Goal: Task Accomplishment & Management: Manage account settings

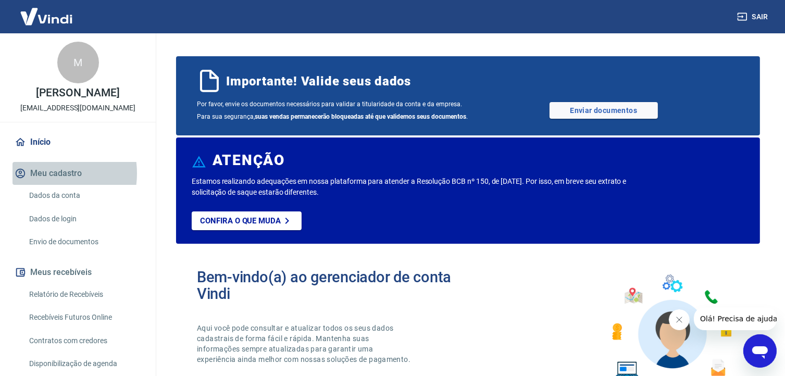
click at [47, 184] on button "Meu cadastro" at bounding box center [77, 173] width 131 height 23
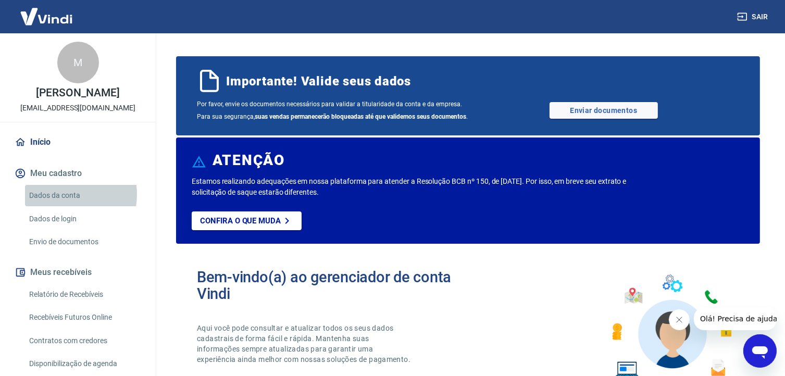
click at [61, 205] on link "Dados da conta" at bounding box center [84, 195] width 118 height 21
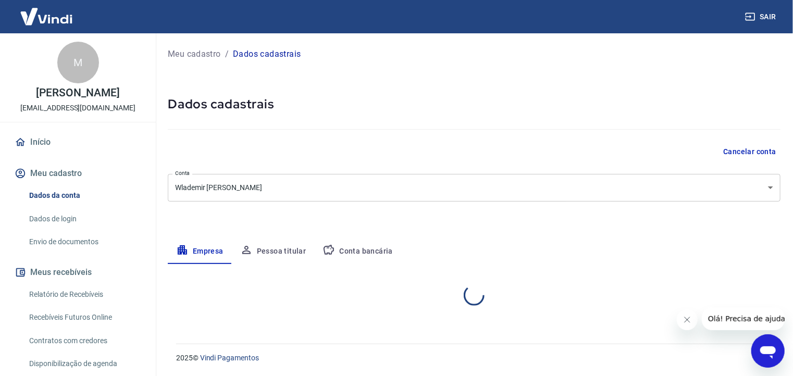
select select "MG"
select select "business"
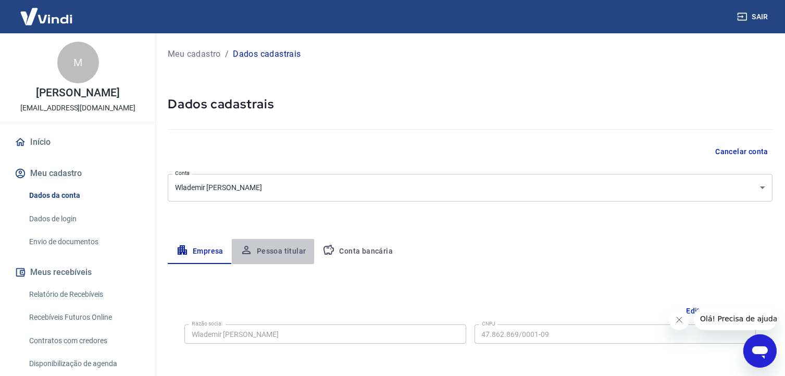
click at [271, 249] on button "Pessoa titular" at bounding box center [273, 251] width 83 height 25
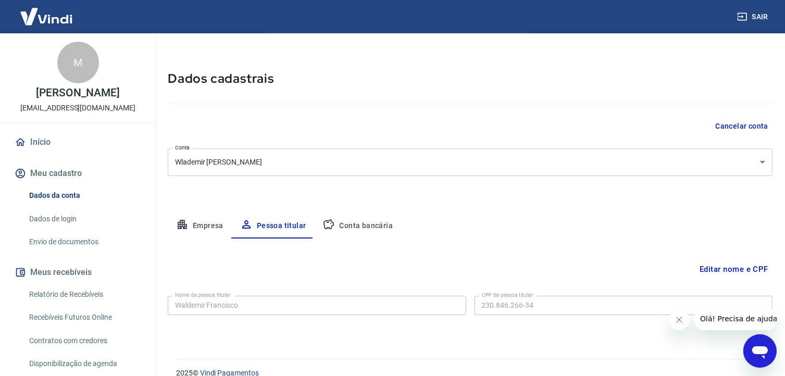
scroll to position [40, 0]
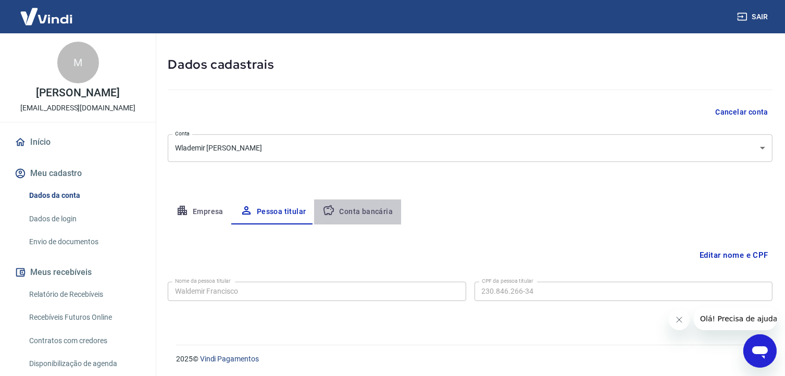
click at [362, 210] on button "Conta bancária" at bounding box center [357, 211] width 87 height 25
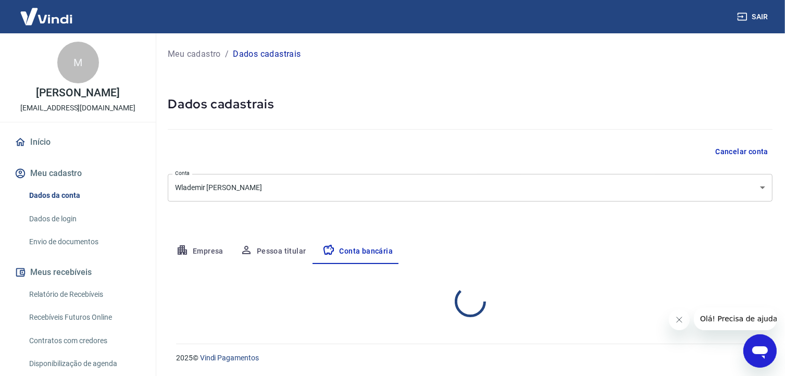
scroll to position [0, 0]
select select "1"
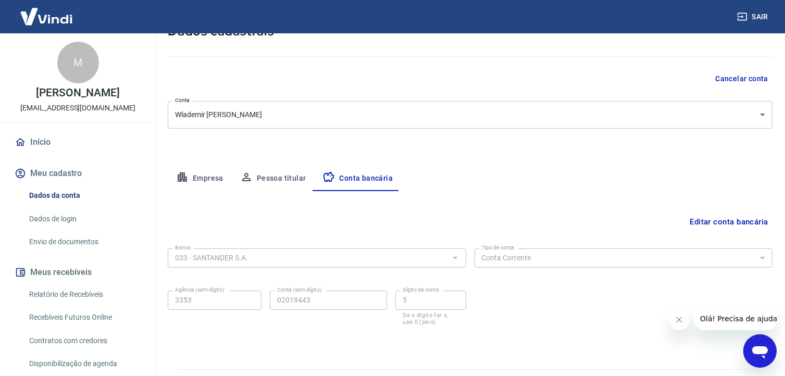
scroll to position [98, 0]
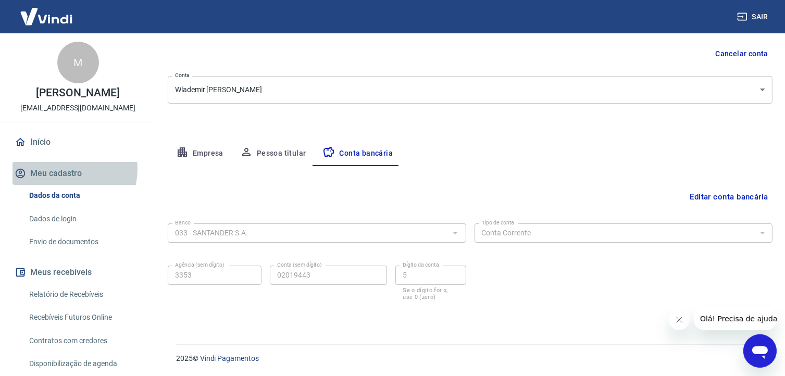
click at [58, 180] on button "Meu cadastro" at bounding box center [77, 173] width 131 height 23
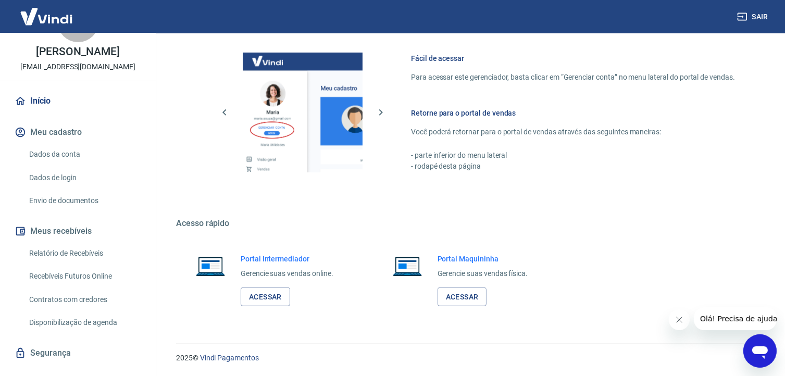
scroll to position [71, 0]
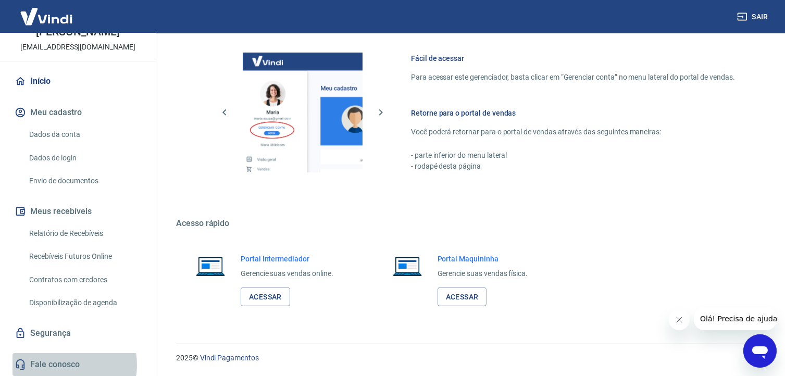
click at [67, 365] on link "Fale conosco" at bounding box center [77, 364] width 131 height 23
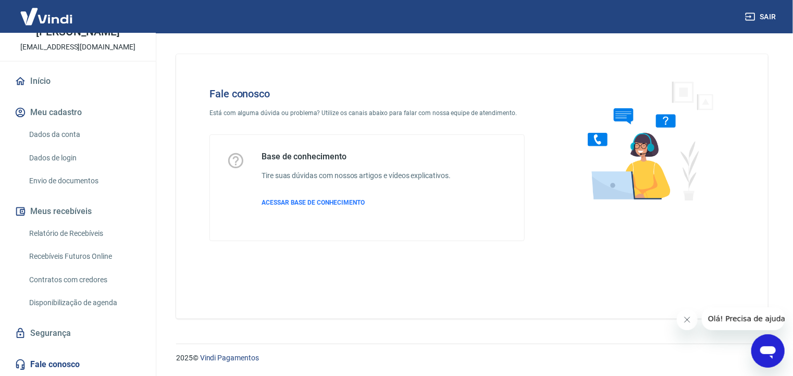
click at [738, 320] on span "Olá! Precisa de ajuda?" at bounding box center [747, 318] width 81 height 8
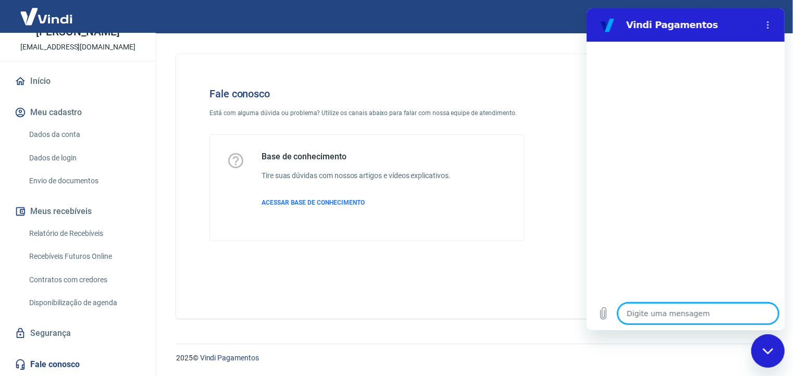
click at [659, 313] on textarea at bounding box center [697, 313] width 160 height 21
type textarea "B"
type textarea "x"
type textarea "Bo"
type textarea "x"
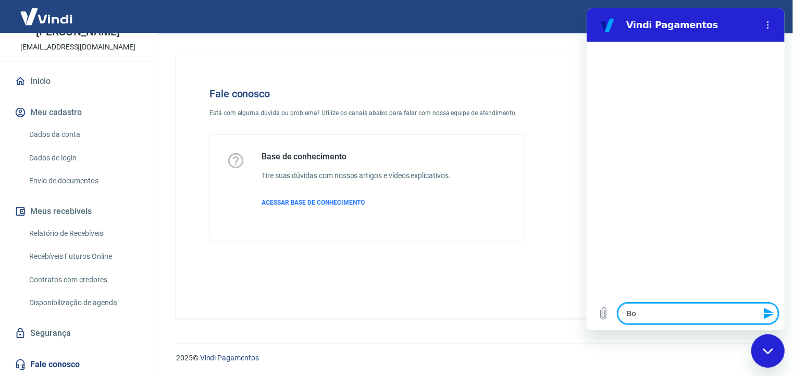
type textarea "Boa"
type textarea "x"
type textarea "Boa"
type textarea "x"
type textarea "Boa a"
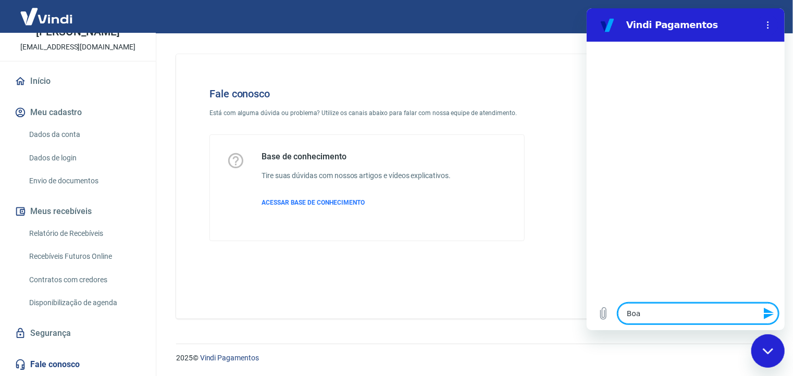
type textarea "x"
type textarea "Boa at"
type textarea "x"
type textarea "Boa atr"
type textarea "x"
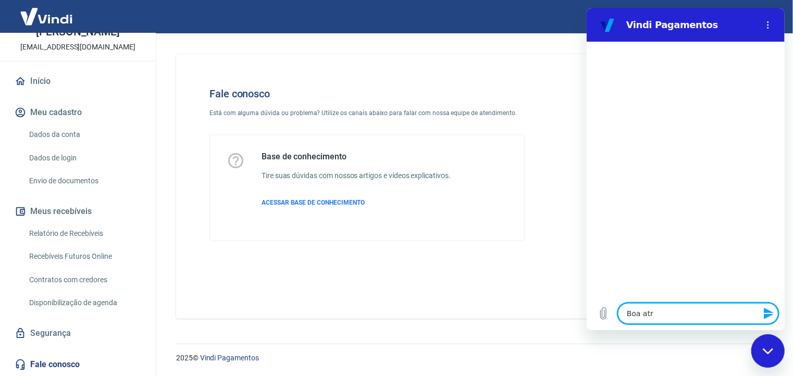
type textarea "Boa atrd"
type textarea "x"
type textarea "Boa atrde"
type textarea "x"
type textarea "Boa atrd"
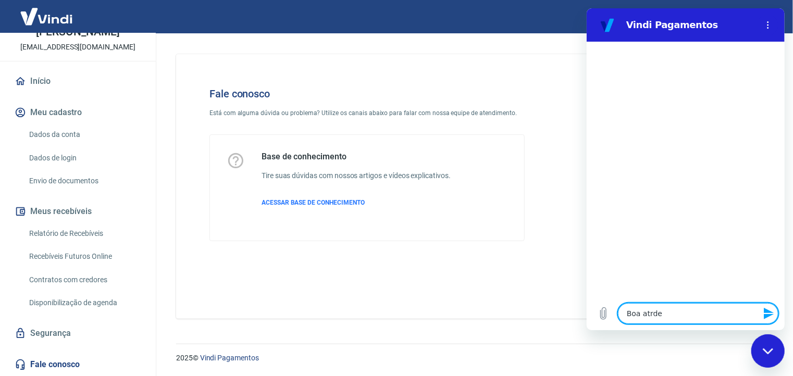
type textarea "x"
type textarea "Boa atr"
type textarea "x"
type textarea "Boa at"
type textarea "x"
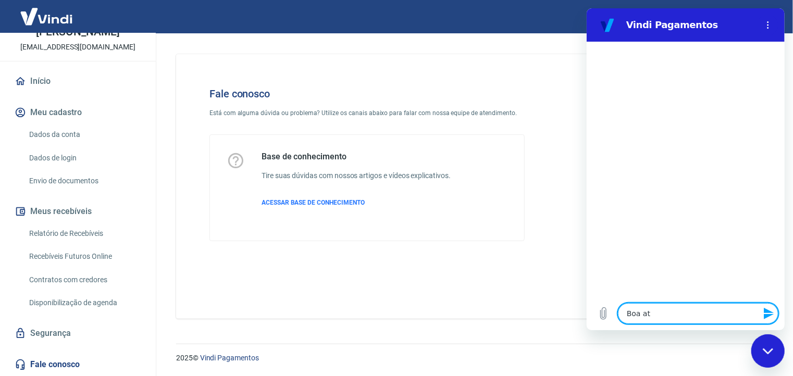
type textarea "Boa a"
type textarea "x"
type textarea "Boa"
type textarea "x"
type textarea "Boa t"
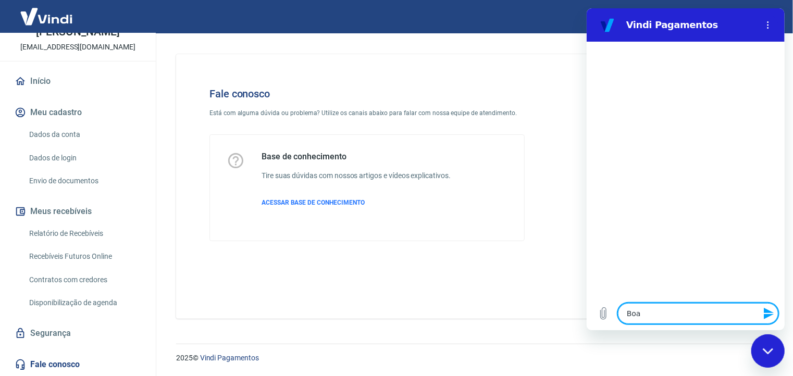
type textarea "x"
type textarea "Boa ta"
type textarea "x"
type textarea "Boa tar"
type textarea "x"
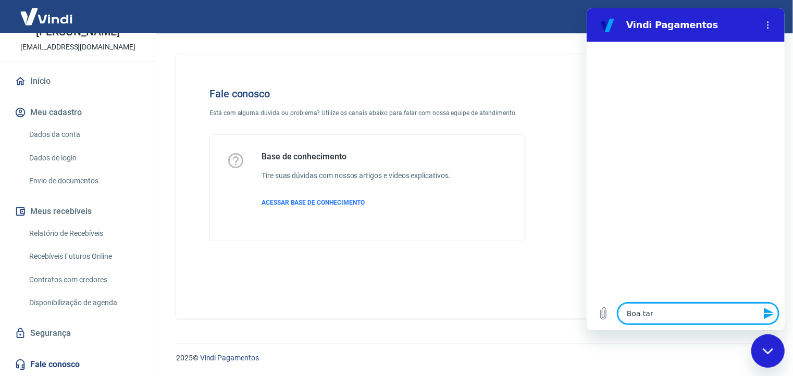
type textarea "Boa tare"
type textarea "x"
type textarea "Boa tar"
type textarea "x"
type textarea "Boa tard"
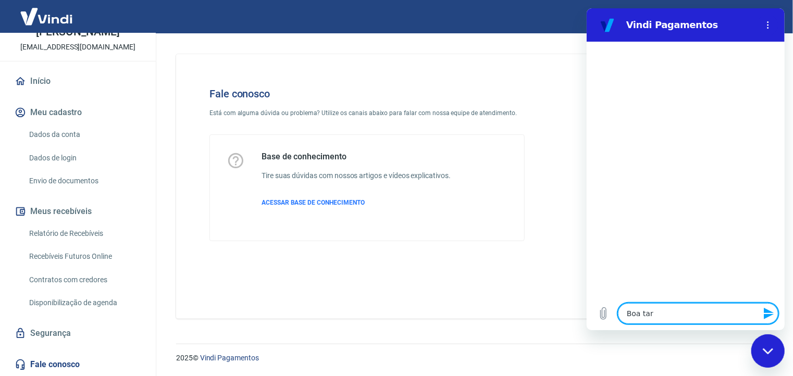
type textarea "x"
type textarea "Boa tarde"
type textarea "x"
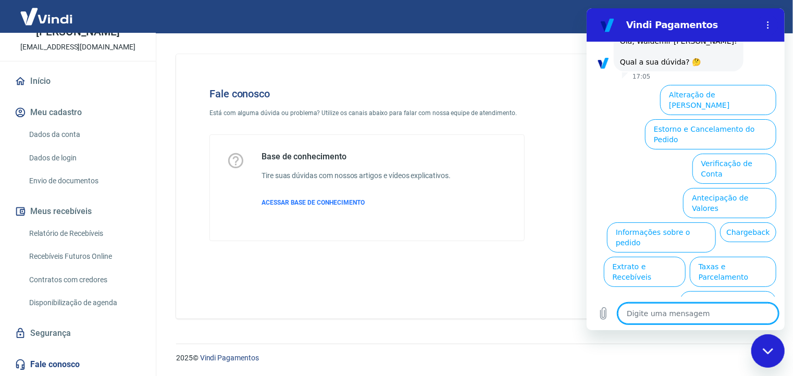
scroll to position [65, 0]
click at [733, 154] on button "Verificação de Conta" at bounding box center [734, 169] width 84 height 30
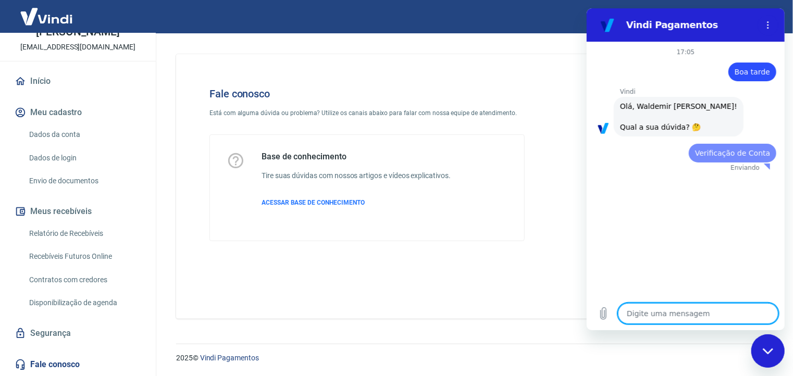
scroll to position [0, 0]
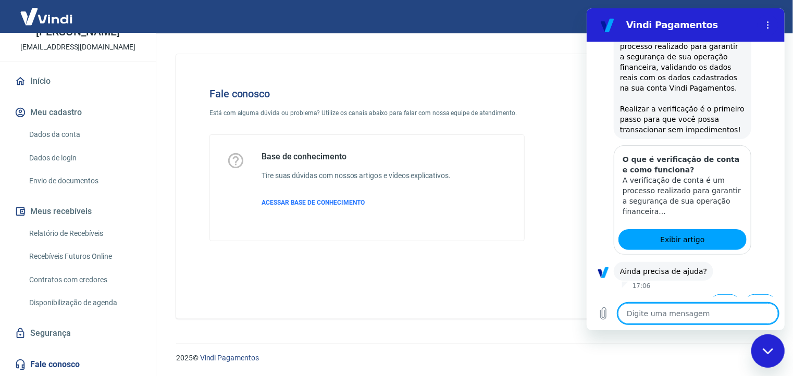
type textarea "x"
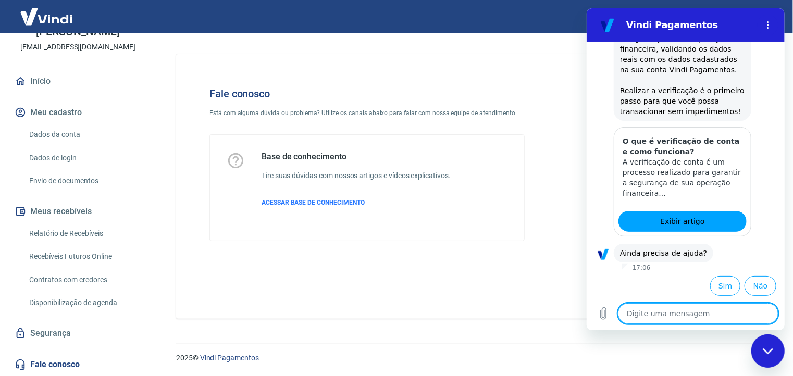
scroll to position [169, 0]
click at [679, 221] on span "Exibir artigo" at bounding box center [681, 221] width 44 height 12
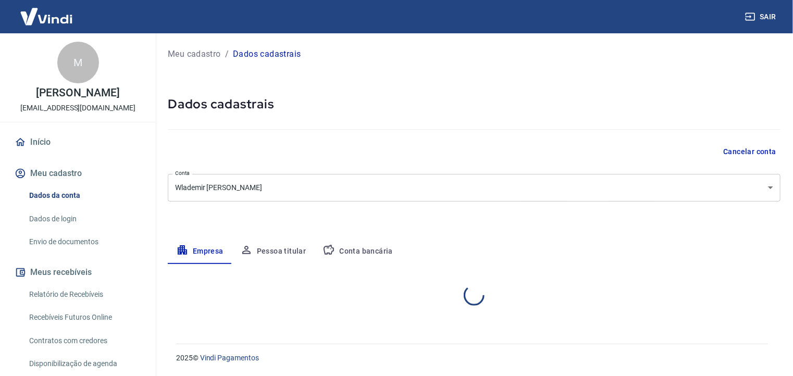
select select "MG"
select select "business"
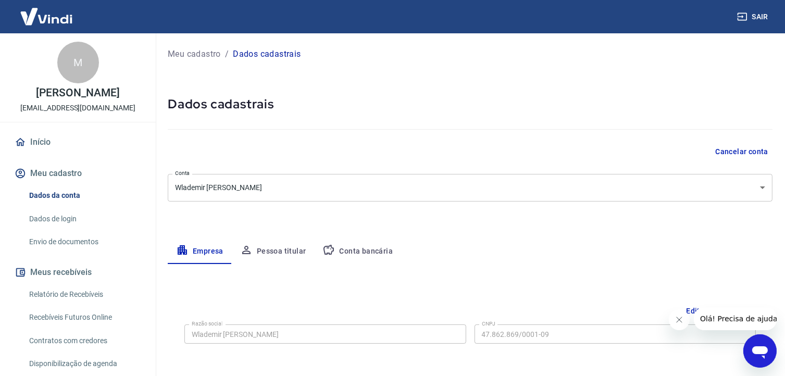
click at [273, 249] on button "Pessoa titular" at bounding box center [273, 251] width 83 height 25
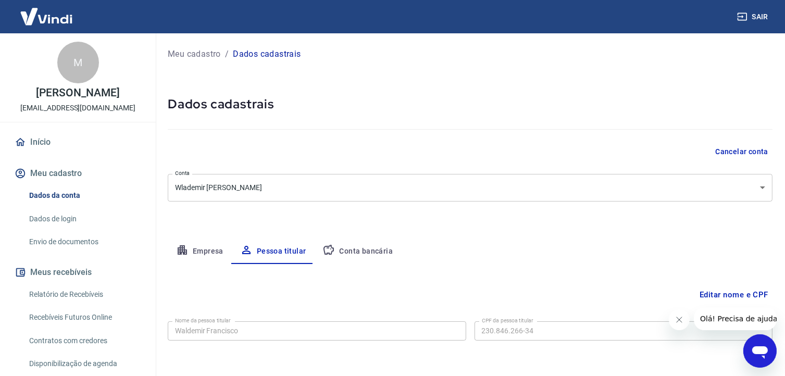
click at [352, 250] on button "Conta bancária" at bounding box center [357, 251] width 87 height 25
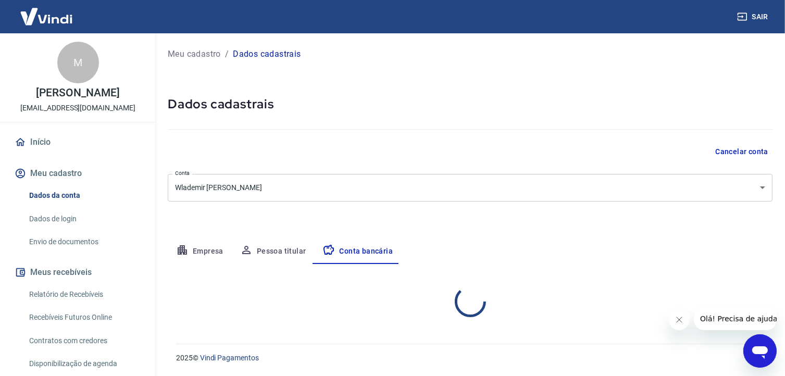
select select "1"
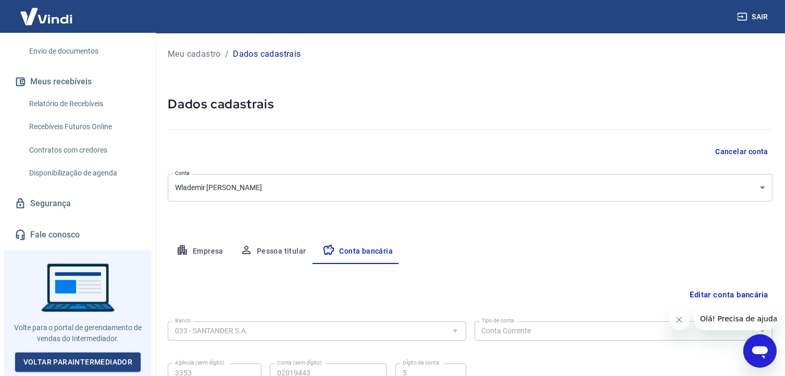
scroll to position [98, 0]
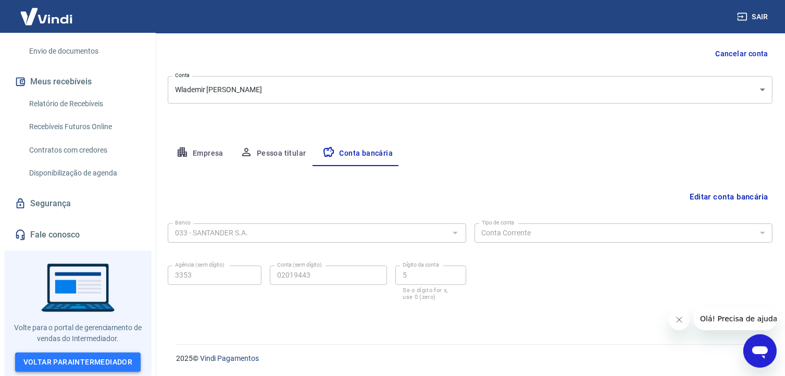
click at [85, 358] on link "Voltar para Intermediador" at bounding box center [78, 362] width 126 height 19
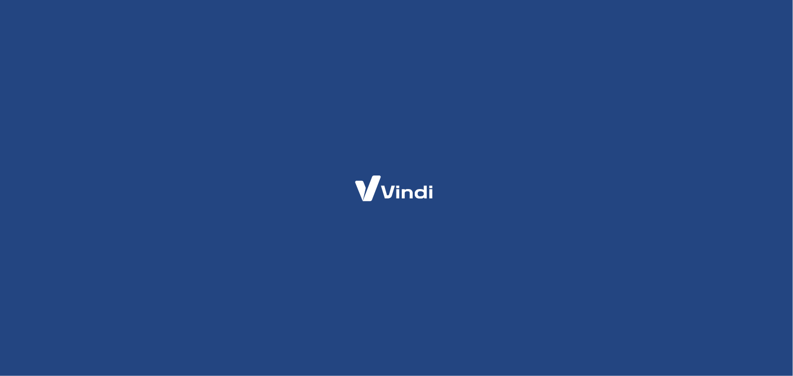
click at [408, 159] on div at bounding box center [396, 188] width 793 height 376
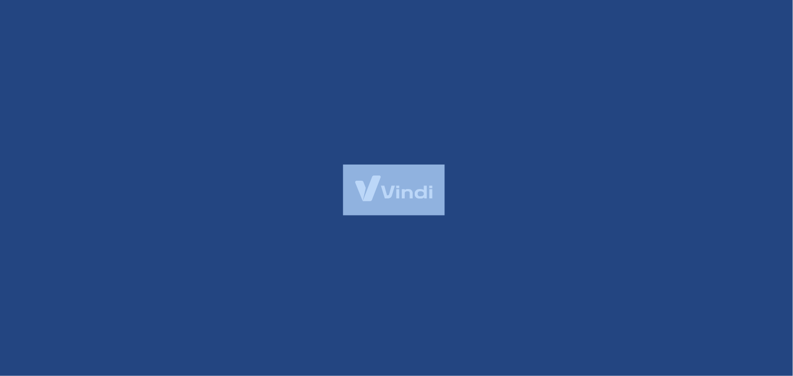
click at [408, 159] on div at bounding box center [396, 188] width 793 height 376
